Goal: Task Accomplishment & Management: Manage account settings

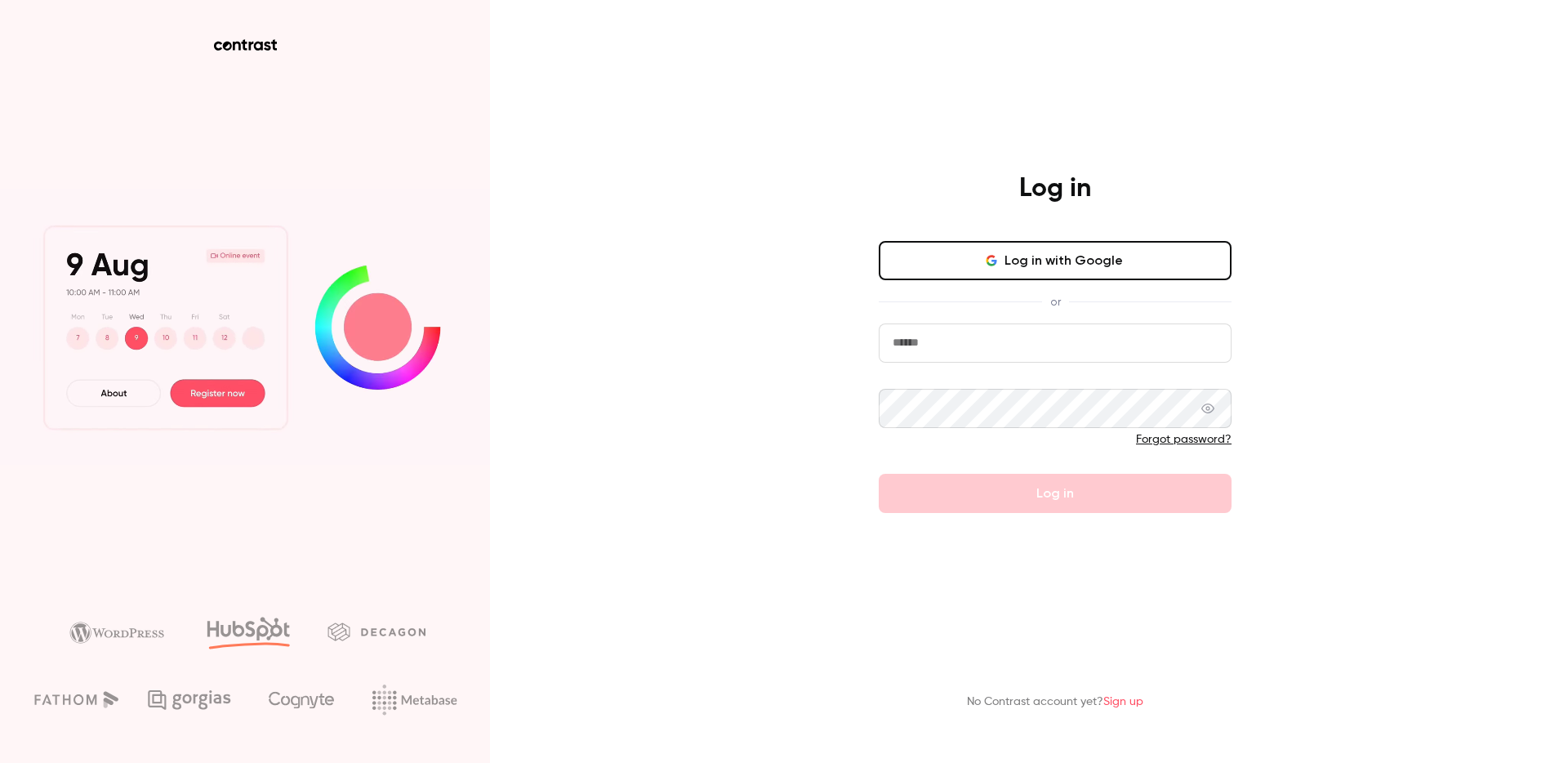
click at [1056, 254] on button "Log in with Google" at bounding box center [1055, 260] width 353 height 40
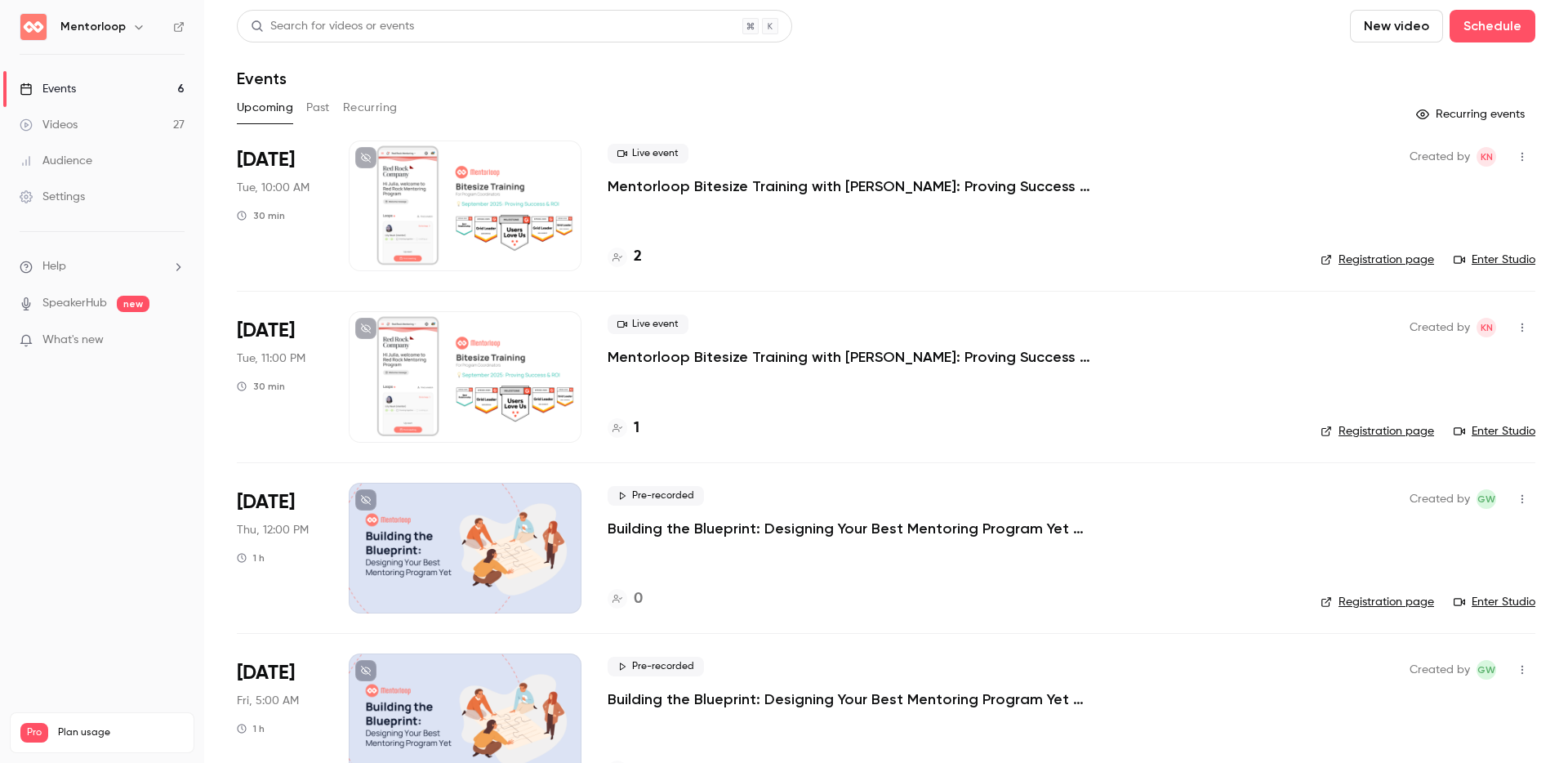
click at [828, 191] on p "Mentorloop Bitesize Training with [PERSON_NAME]: Proving Success & ROI" at bounding box center [852, 186] width 490 height 19
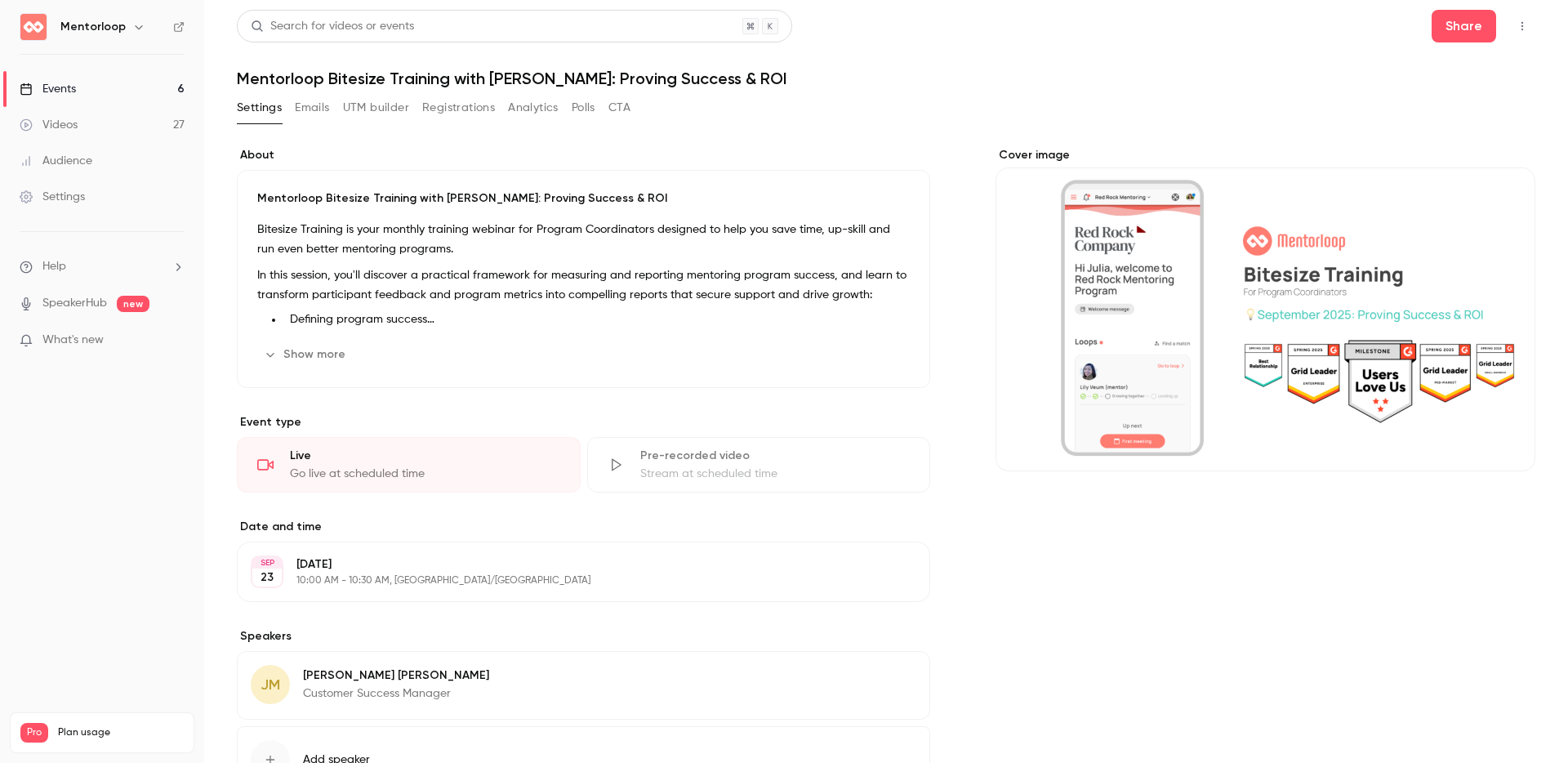
click at [459, 105] on button "Registrations" at bounding box center [458, 107] width 73 height 26
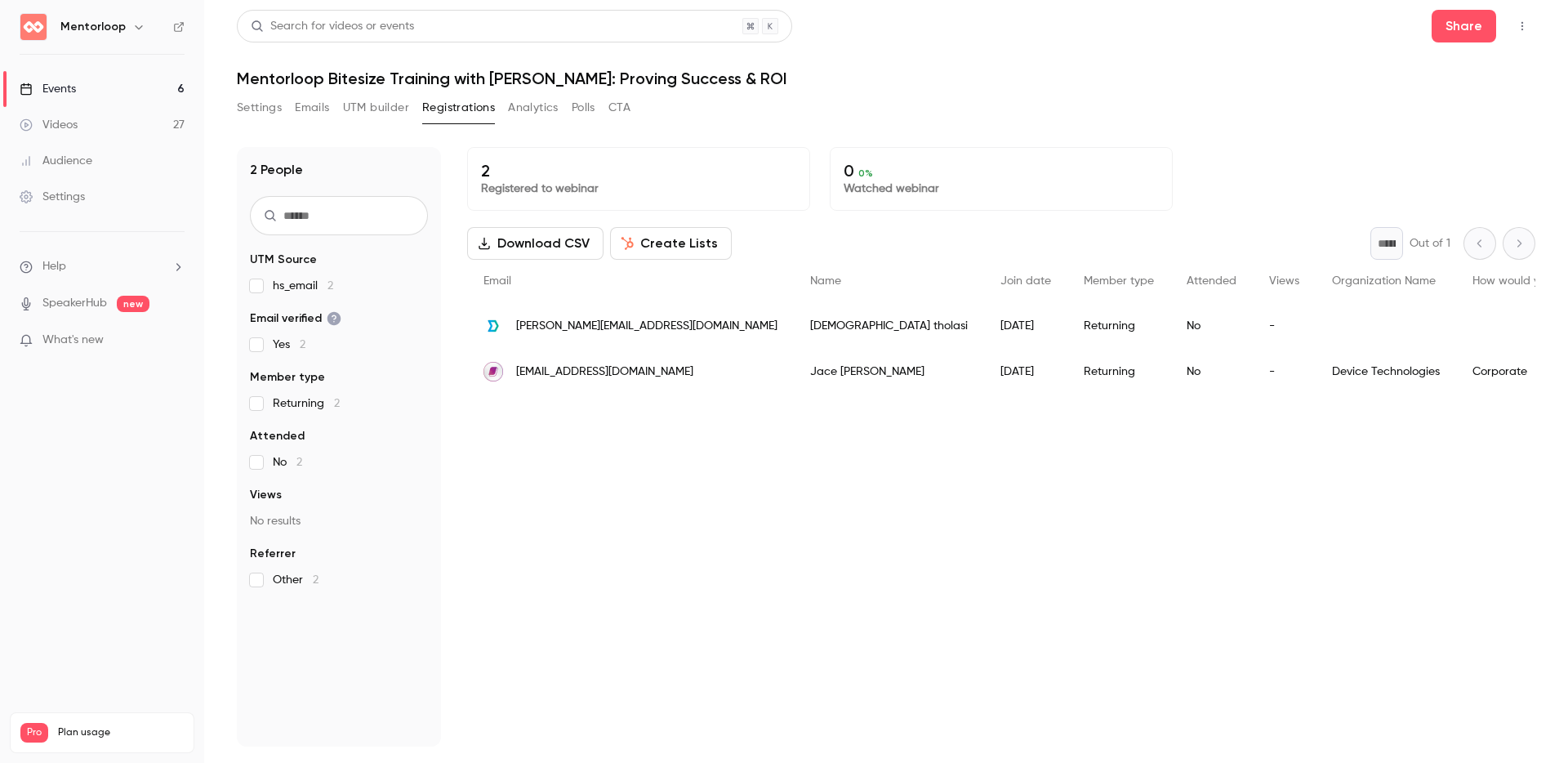
click at [308, 111] on button "Emails" at bounding box center [311, 107] width 34 height 26
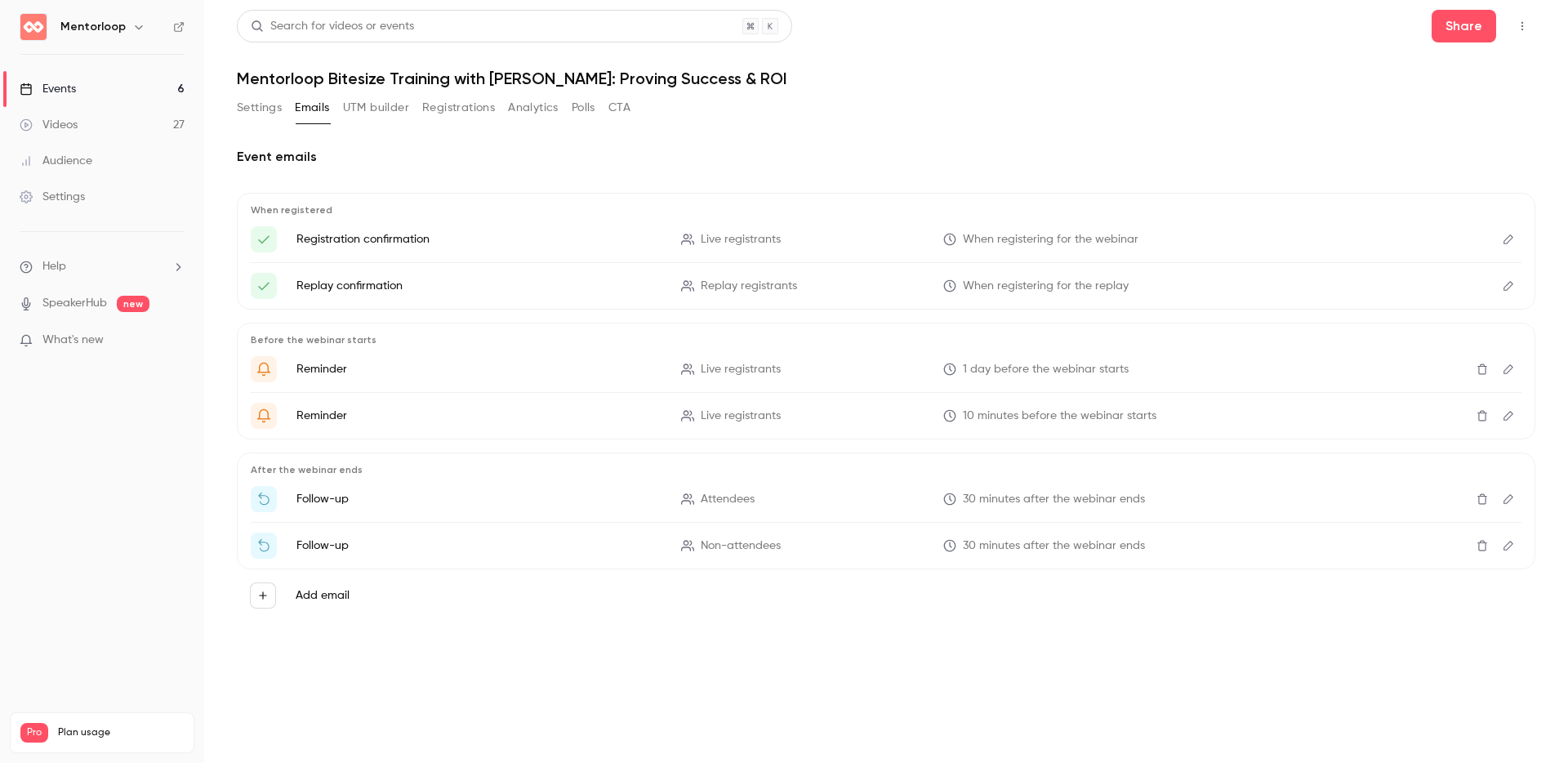
click at [261, 104] on button "Settings" at bounding box center [259, 107] width 44 height 26
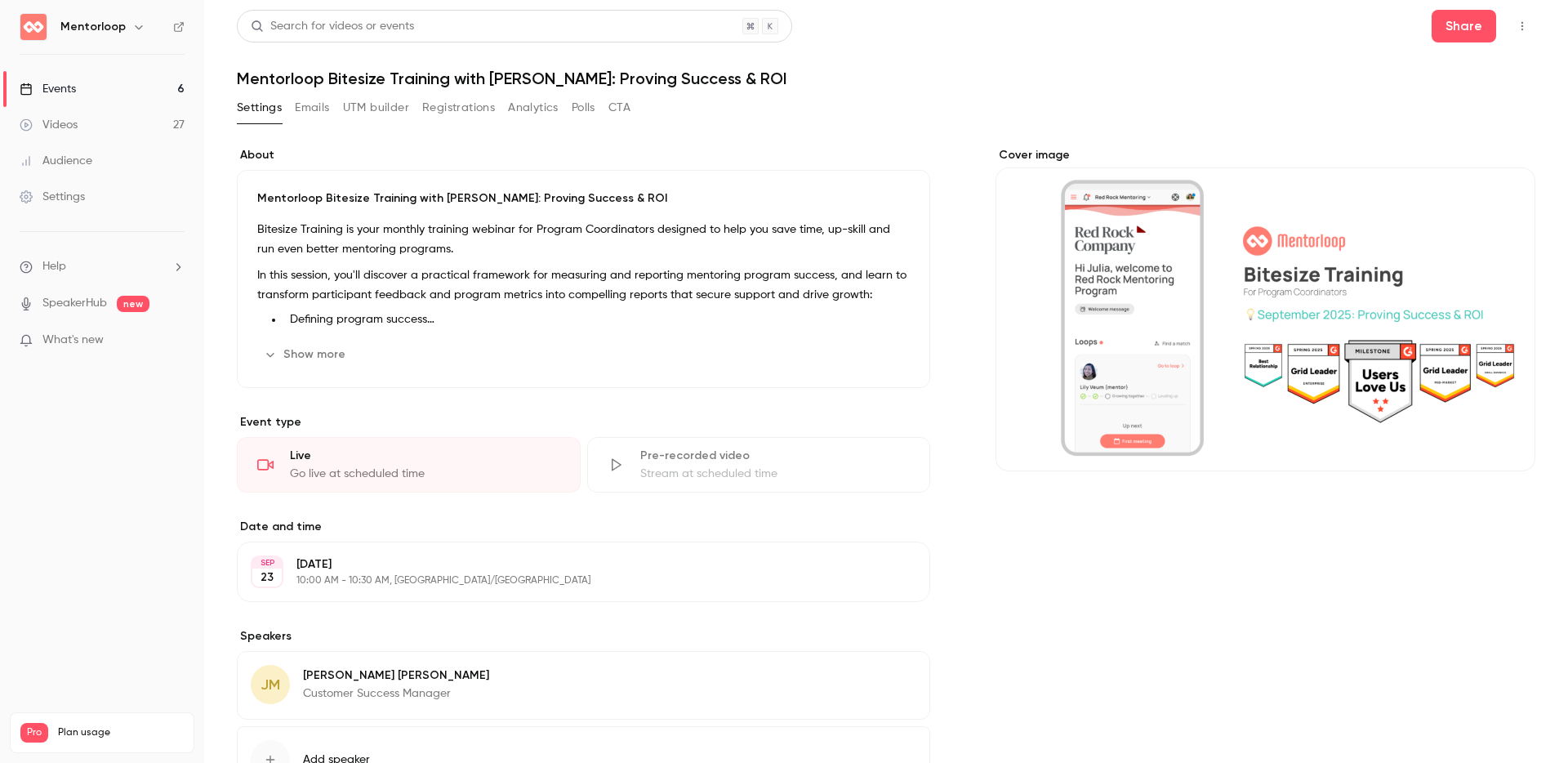
click at [1516, 22] on icon "button" at bounding box center [1523, 26] width 14 height 12
click at [1444, 12] on div at bounding box center [784, 381] width 1568 height 763
click at [1440, 23] on button "Share" at bounding box center [1464, 26] width 65 height 33
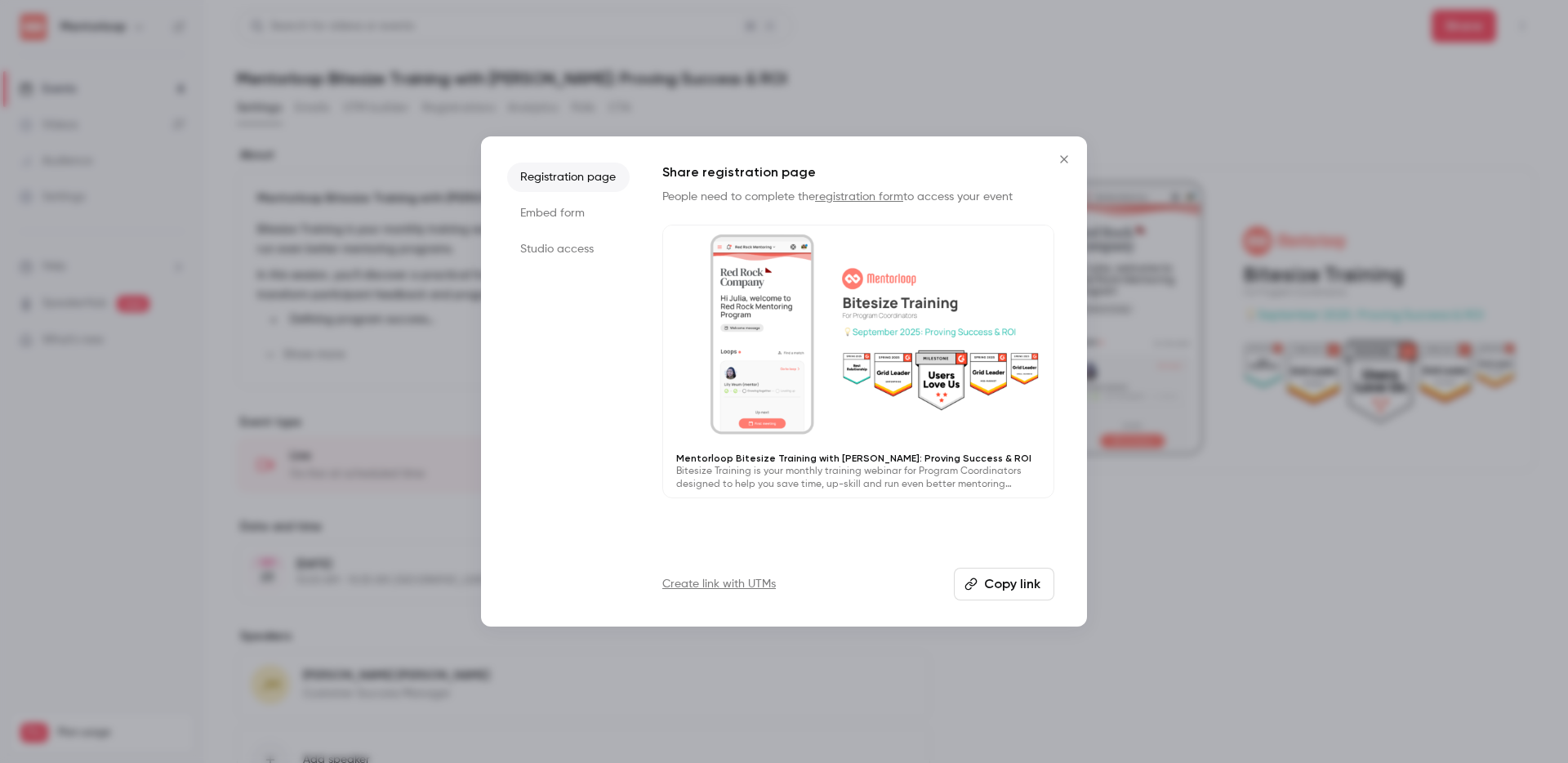
click at [870, 183] on div "Share registration page People need to complete the registration form to access…" at bounding box center [857, 330] width 392 height 336
click at [858, 191] on link "registration form" at bounding box center [858, 197] width 88 height 12
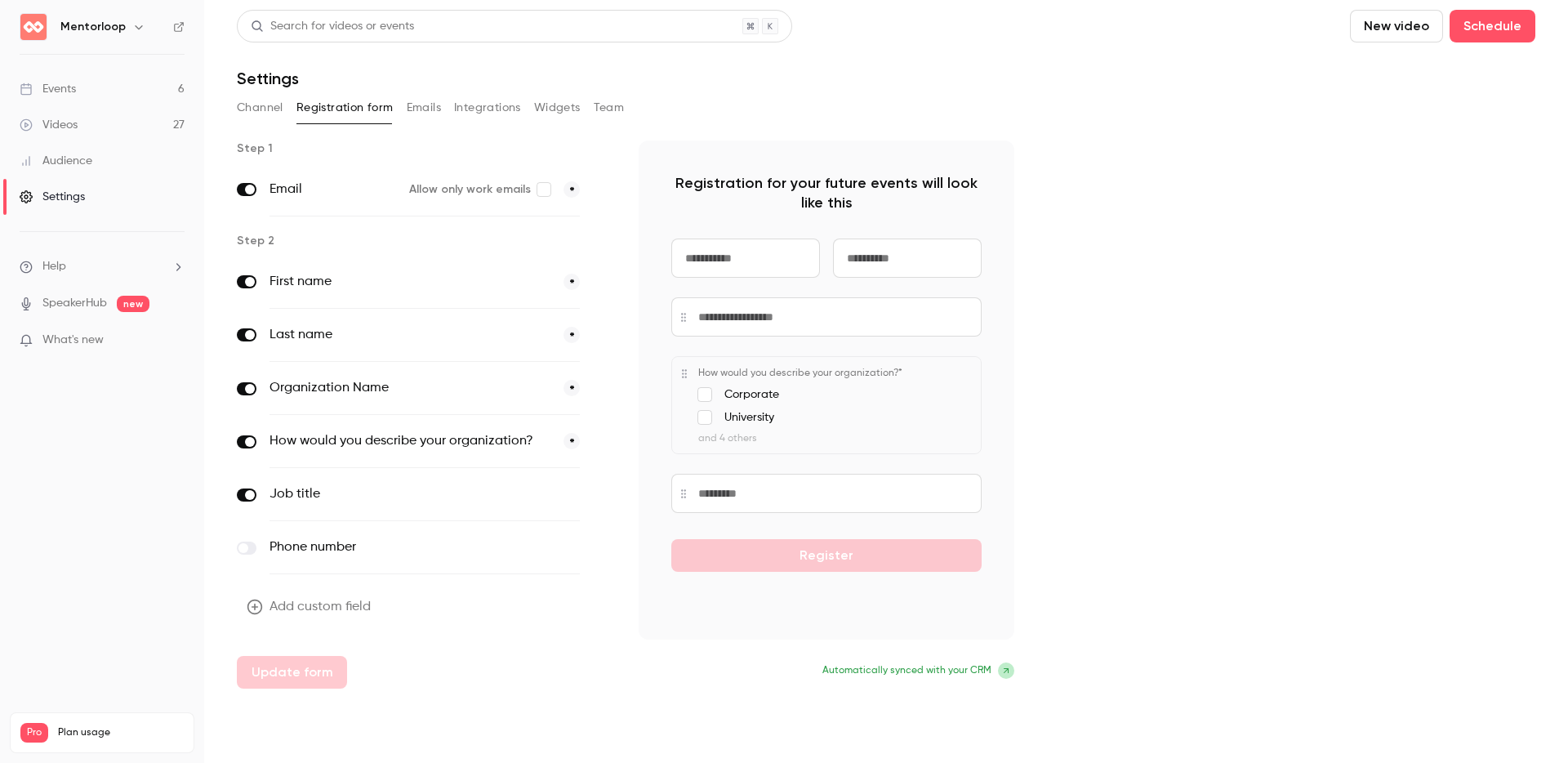
click at [735, 260] on input at bounding box center [745, 258] width 149 height 40
click at [1184, 207] on div "Step 1 Email Allow only work emails * Step 2 First name * Last name * Organizat…" at bounding box center [886, 414] width 1298 height 548
click at [258, 121] on div "Channel Registration form Emails Integrations Widgets Team" at bounding box center [886, 111] width 1298 height 33
click at [258, 113] on button "Channel" at bounding box center [260, 107] width 46 height 26
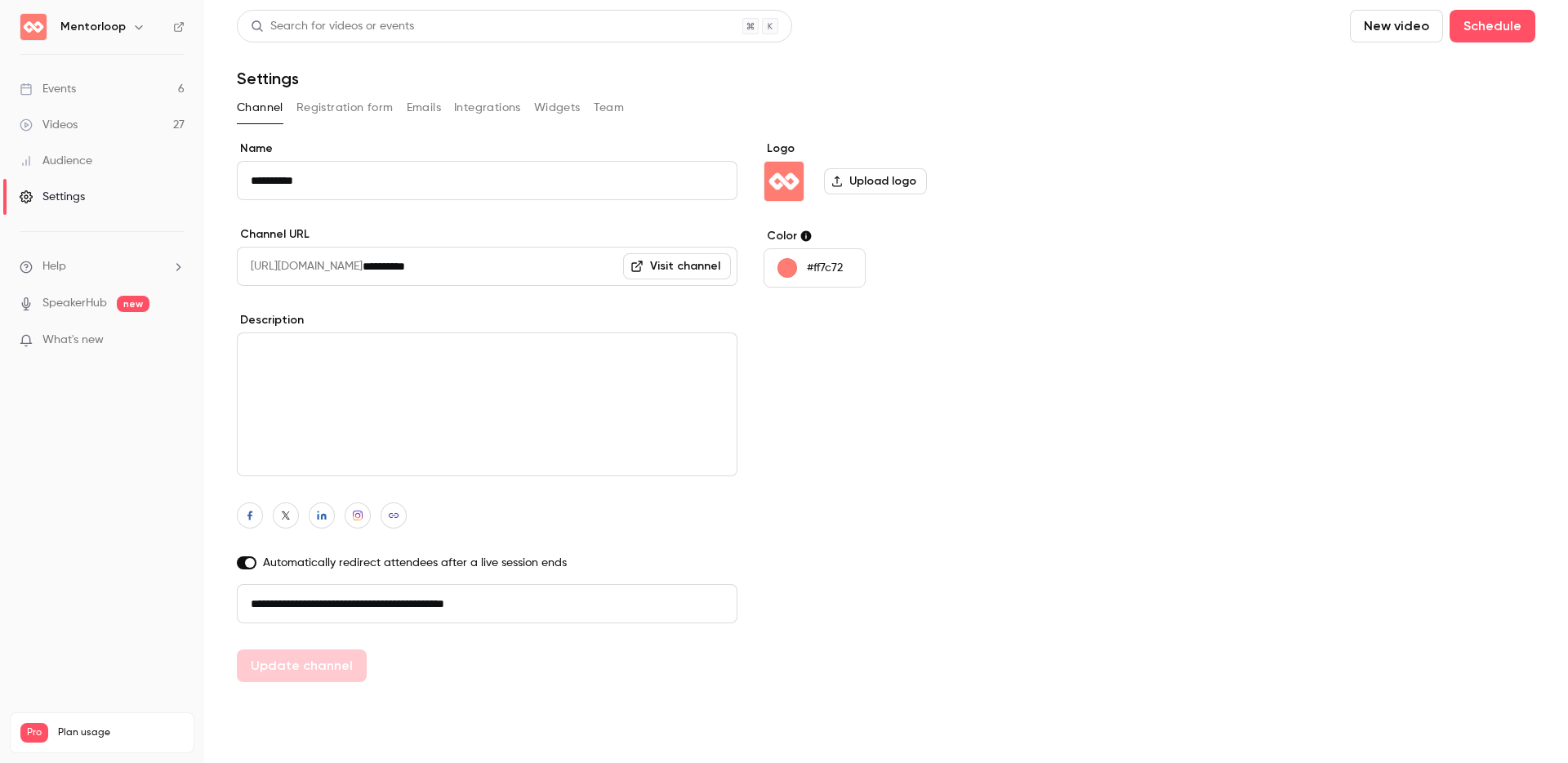
click at [89, 130] on link "Videos 27" at bounding box center [102, 125] width 204 height 36
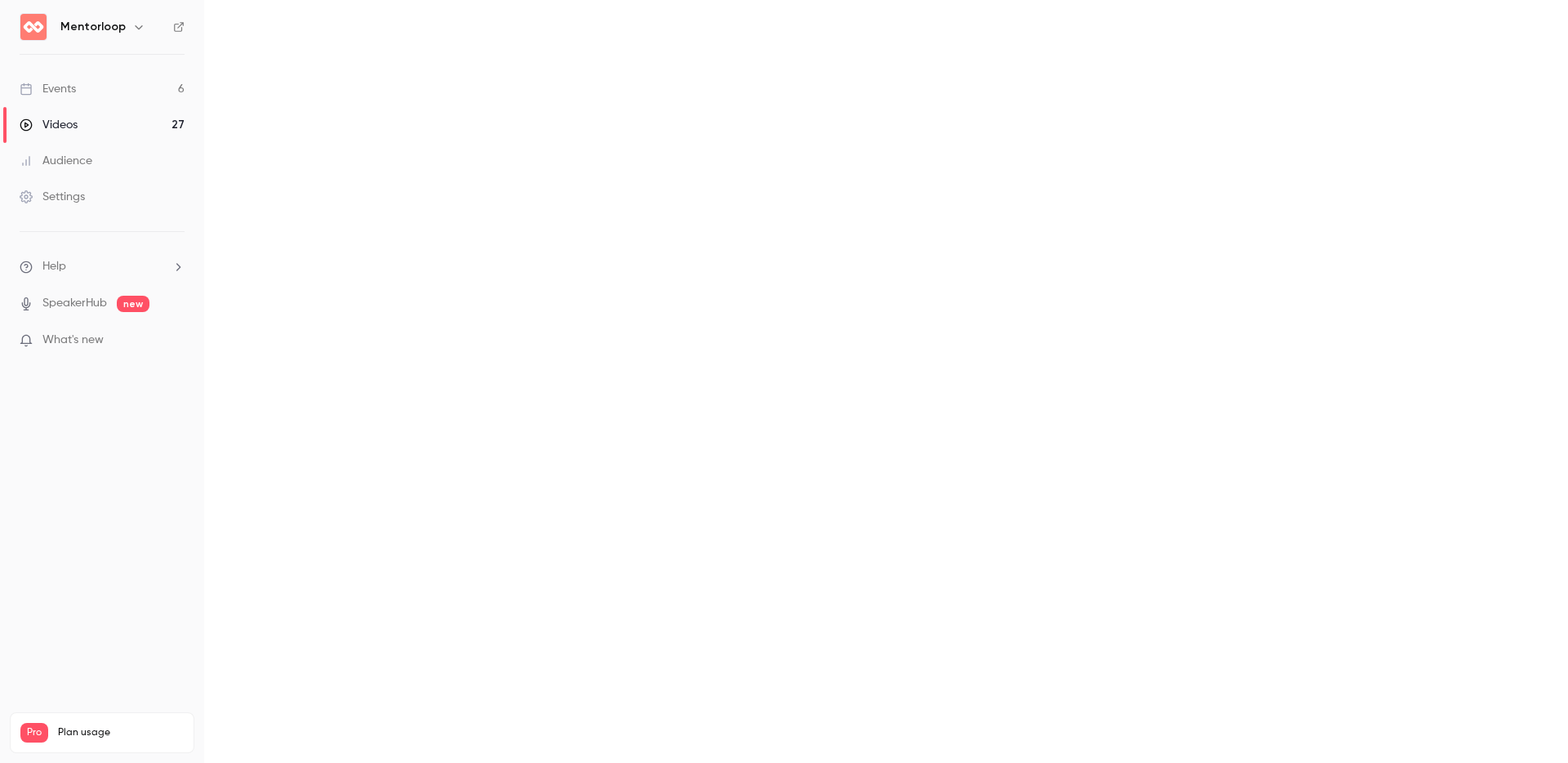
click at [94, 90] on link "Events 6" at bounding box center [102, 88] width 204 height 36
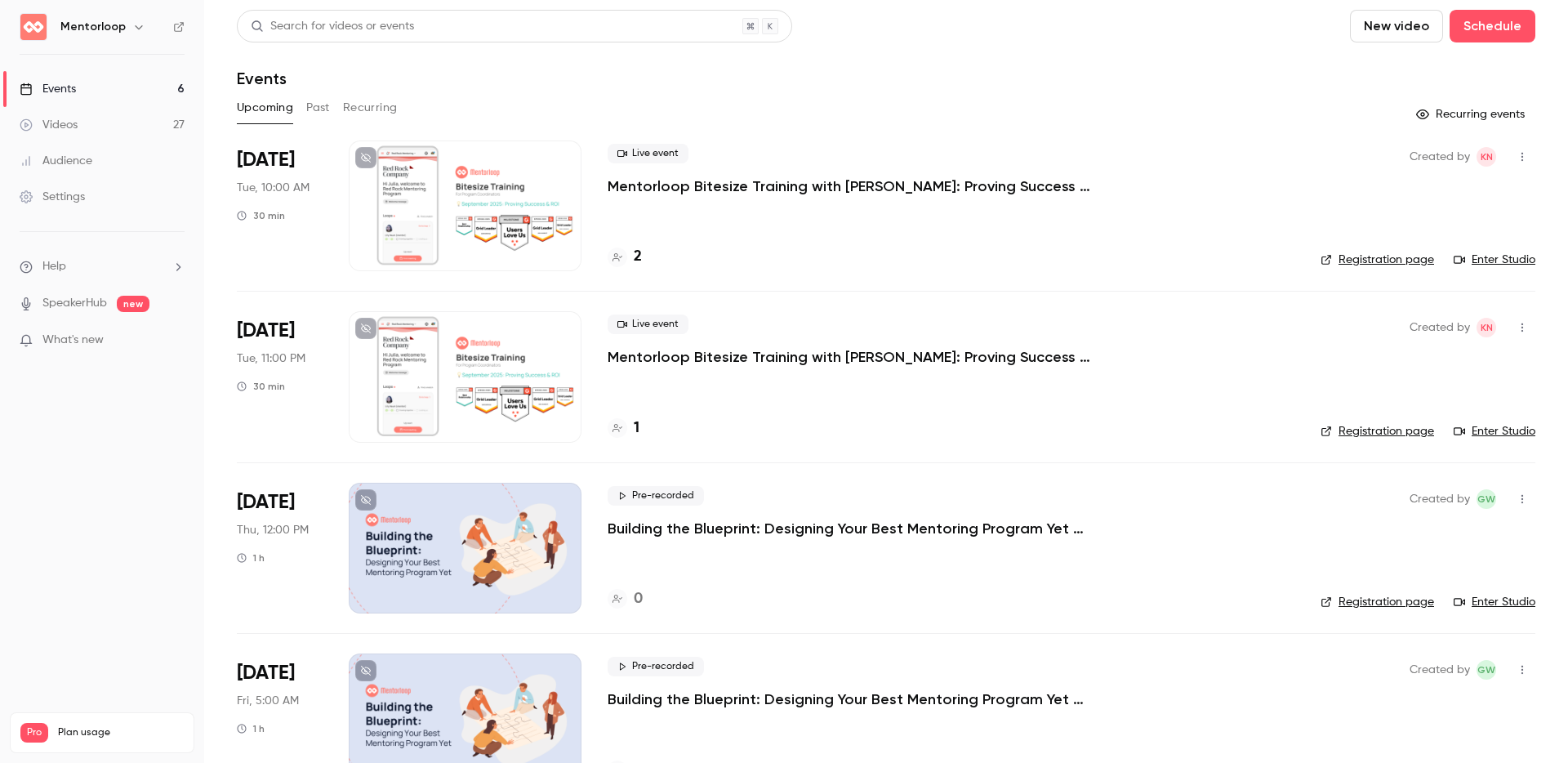
click at [1335, 246] on div "Created by KN Registration page Enter Studio" at bounding box center [1428, 205] width 215 height 131
click at [1326, 251] on link "Registration page" at bounding box center [1377, 259] width 113 height 16
click at [1389, 260] on link "Registration page" at bounding box center [1377, 259] width 113 height 16
click at [818, 194] on p "Mentorloop Bitesize Training with [PERSON_NAME]: Proving Success & ROI" at bounding box center [852, 186] width 490 height 19
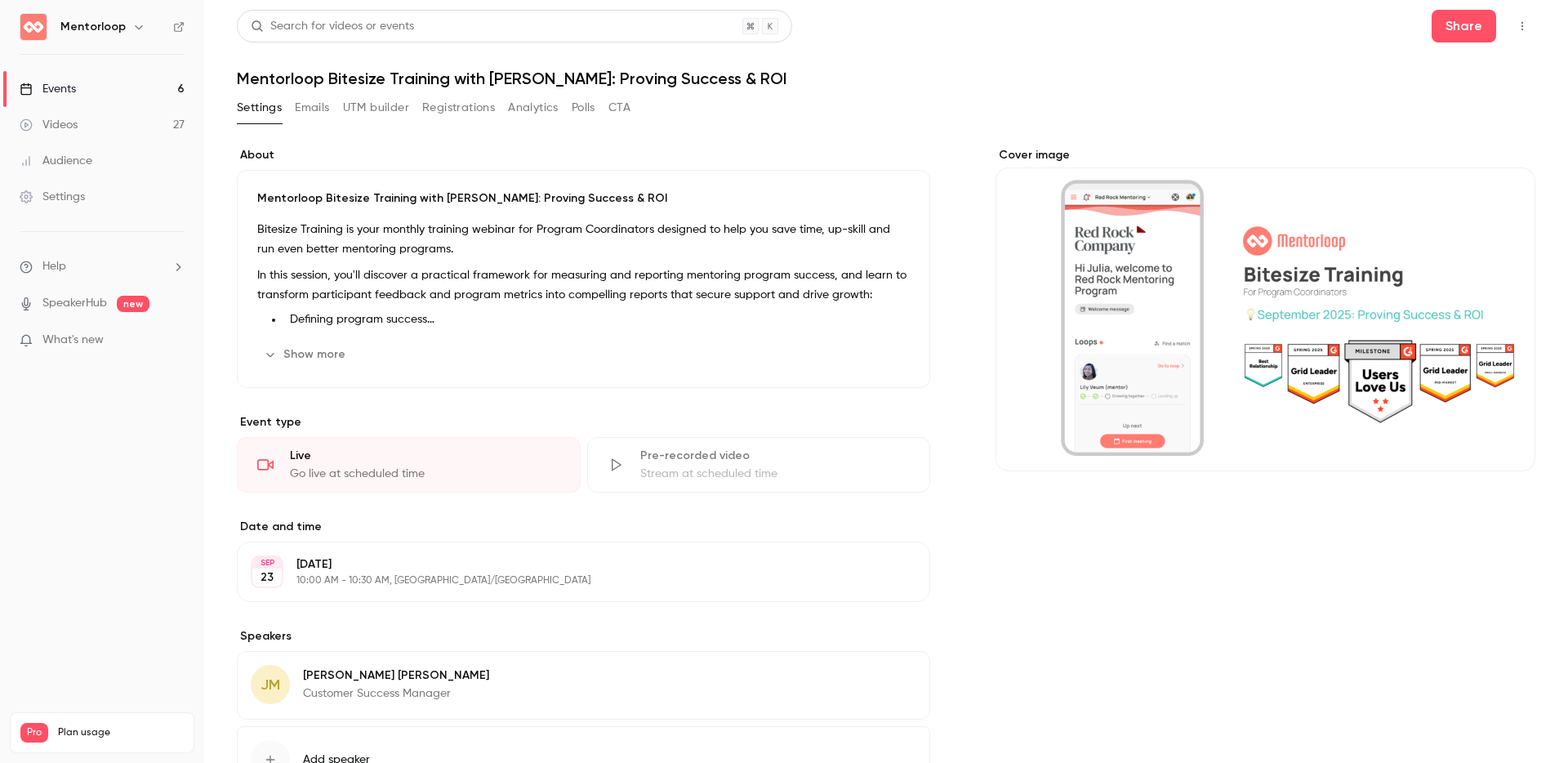
click at [445, 102] on button "Registrations" at bounding box center [458, 107] width 73 height 26
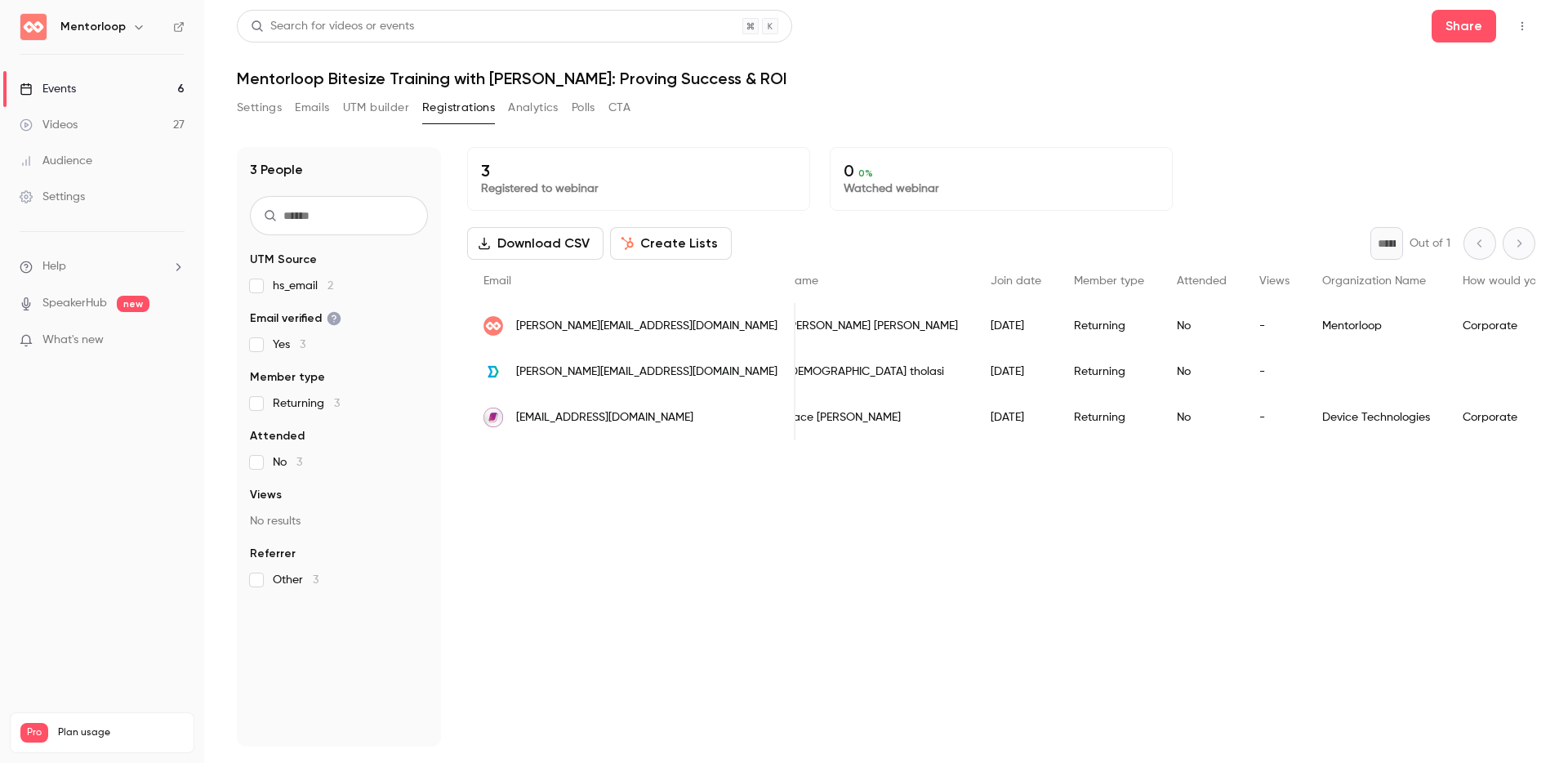
scroll to position [0, 918]
